Goal: Information Seeking & Learning: Learn about a topic

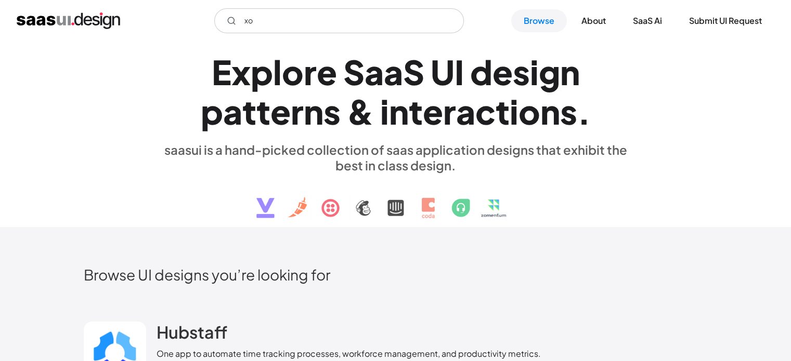
type input "x"
type input "zoho"
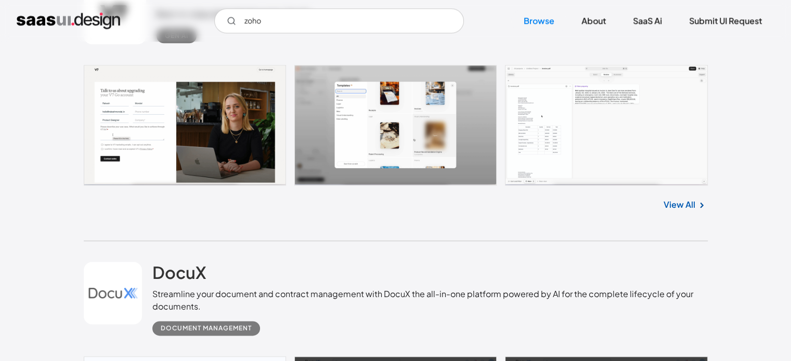
scroll to position [1179, 0]
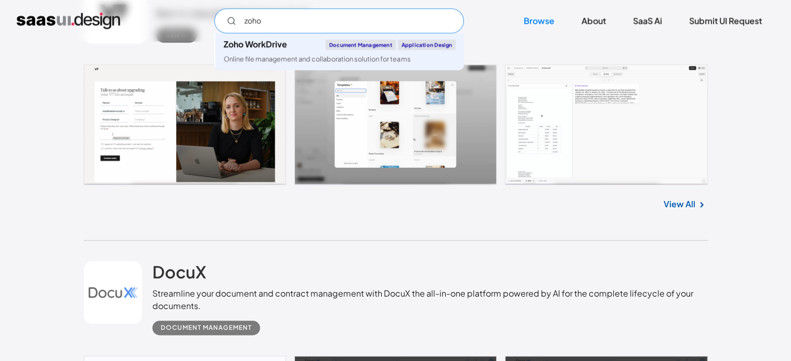
click at [276, 21] on input "zoho" at bounding box center [339, 20] width 250 height 25
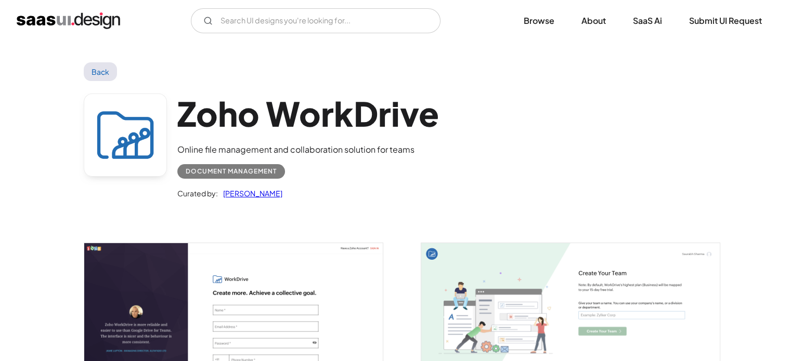
click at [87, 70] on link "Back" at bounding box center [101, 71] width 34 height 19
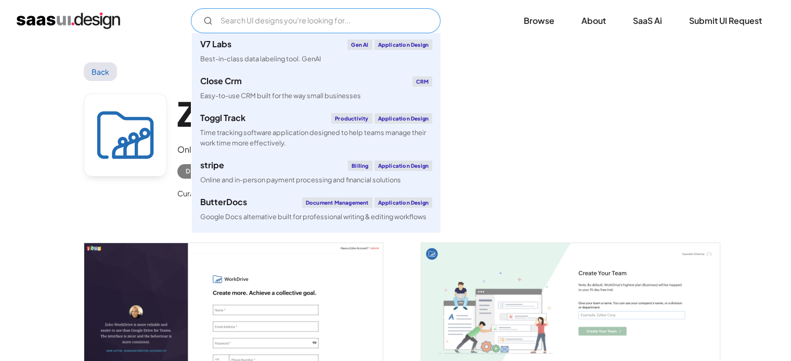
click at [283, 14] on input "Email Form" at bounding box center [316, 20] width 250 height 25
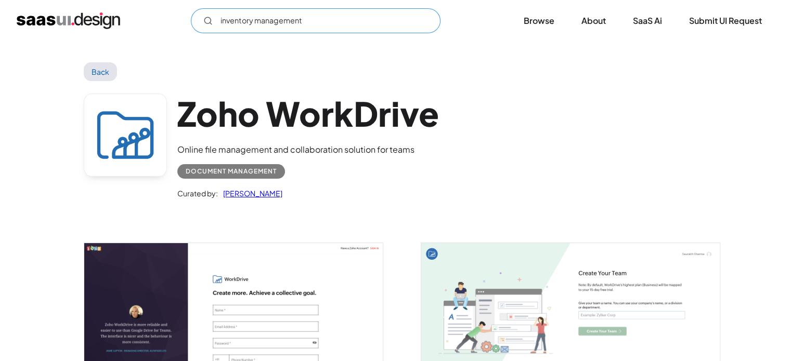
type input "inventory management"
click at [91, 22] on img "home" at bounding box center [68, 20] width 103 height 17
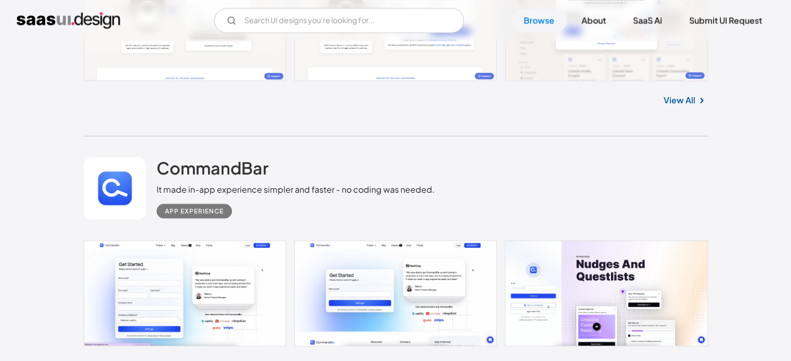
scroll to position [2248, 0]
